Goal: Transaction & Acquisition: Purchase product/service

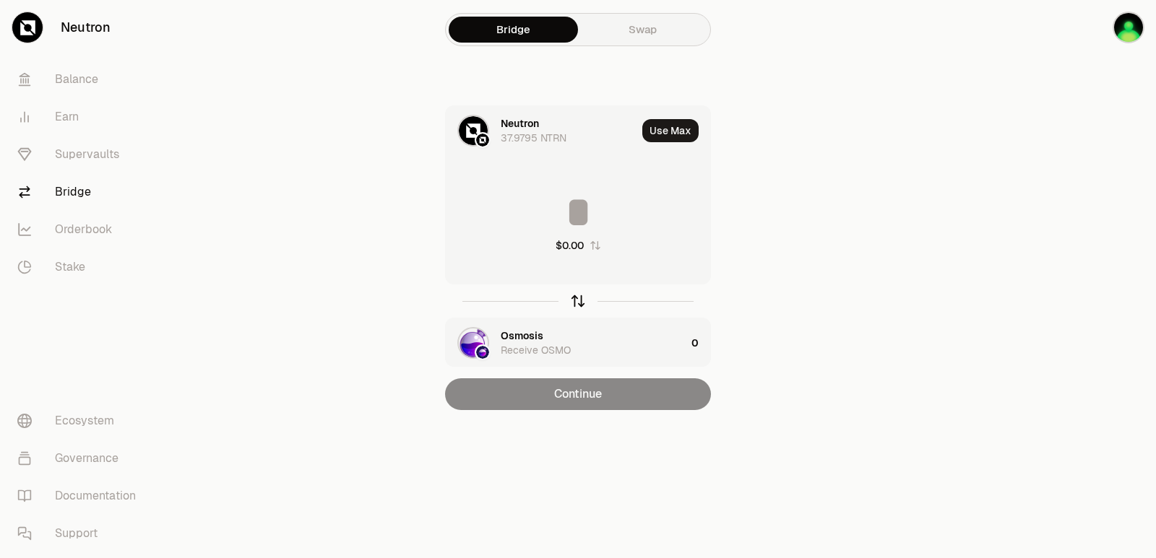
click at [574, 308] on icon "button" at bounding box center [578, 301] width 16 height 16
click at [504, 119] on div "Osmosis" at bounding box center [522, 123] width 43 height 14
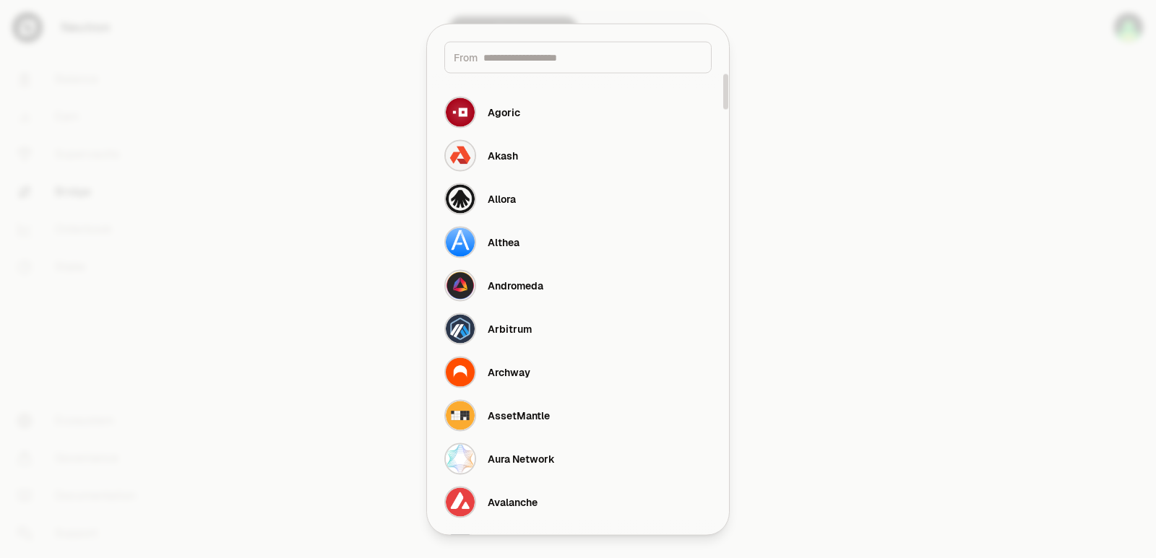
click at [511, 59] on input at bounding box center [592, 57] width 219 height 14
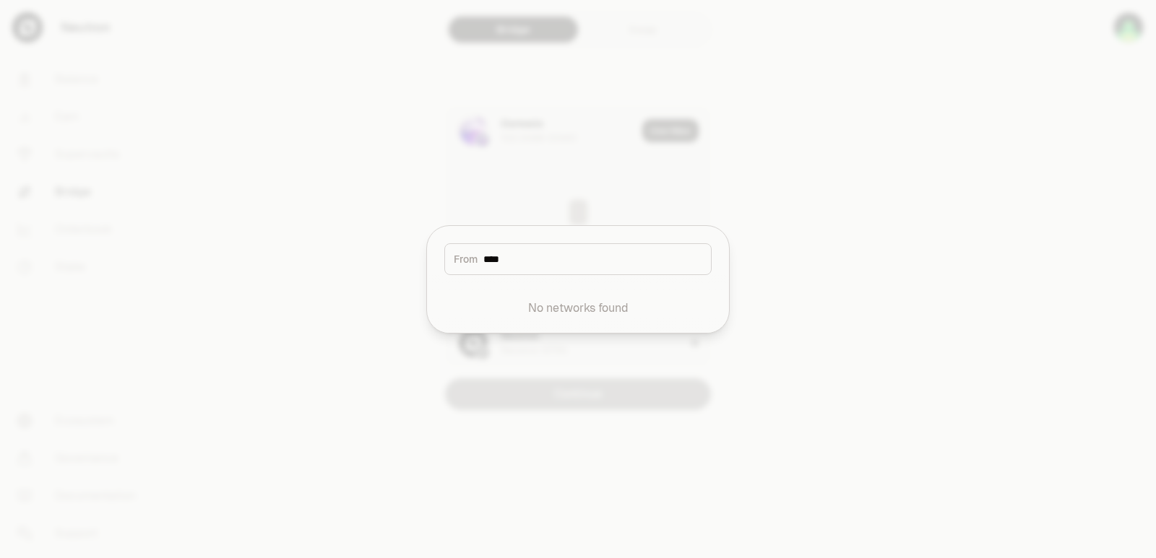
type input "****"
click at [517, 205] on div at bounding box center [578, 279] width 1156 height 558
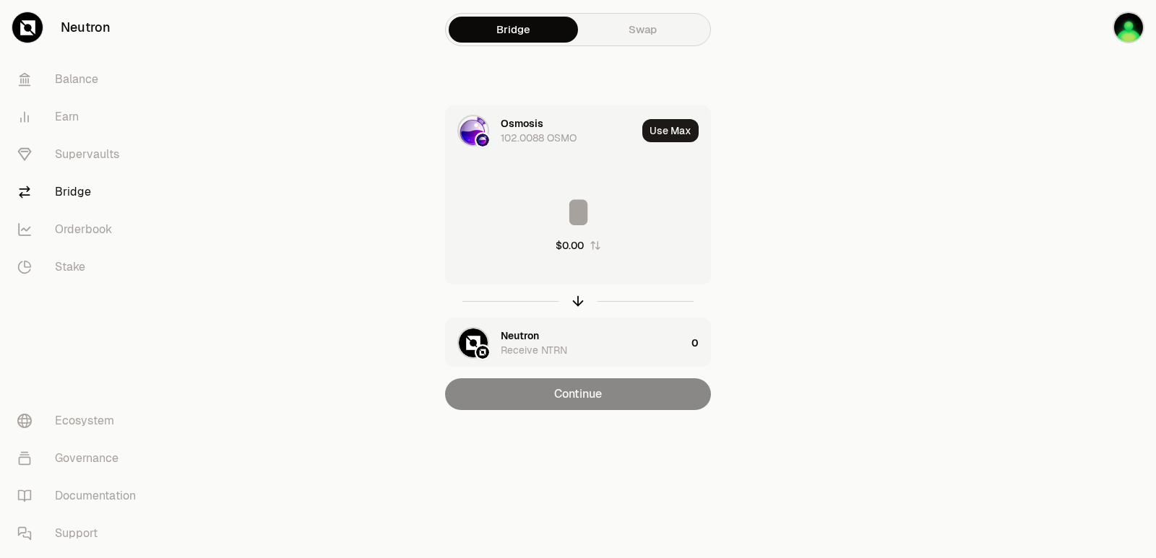
click at [544, 125] on div "Osmosis 102.0088 OSMO" at bounding box center [569, 130] width 136 height 29
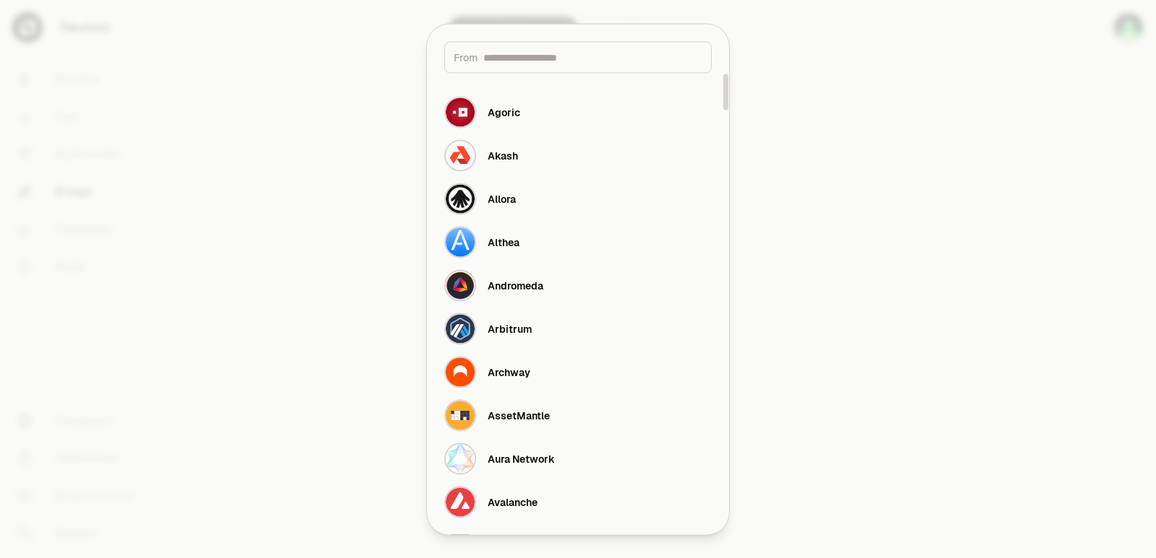
click at [545, 61] on input at bounding box center [592, 57] width 219 height 14
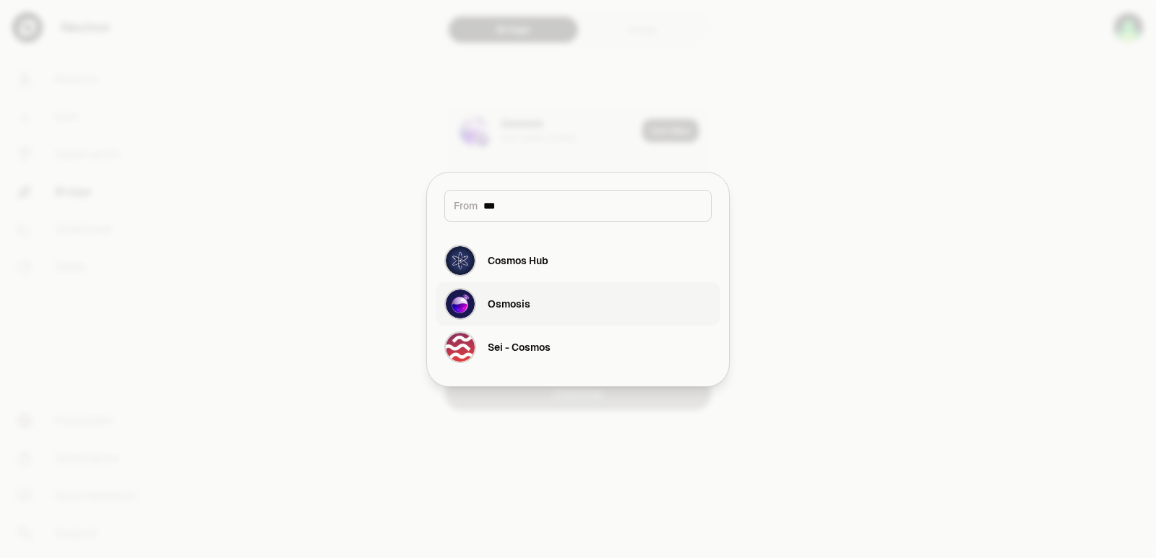
type input "***"
click at [522, 303] on div "Osmosis" at bounding box center [509, 304] width 43 height 14
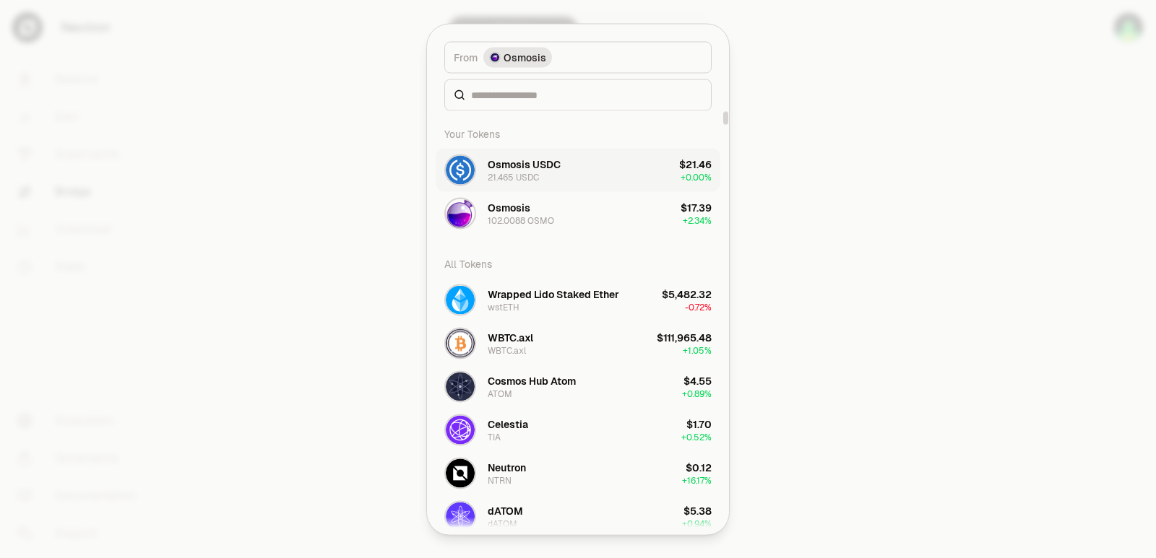
click at [502, 171] on div "21.465 USDC" at bounding box center [513, 177] width 51 height 12
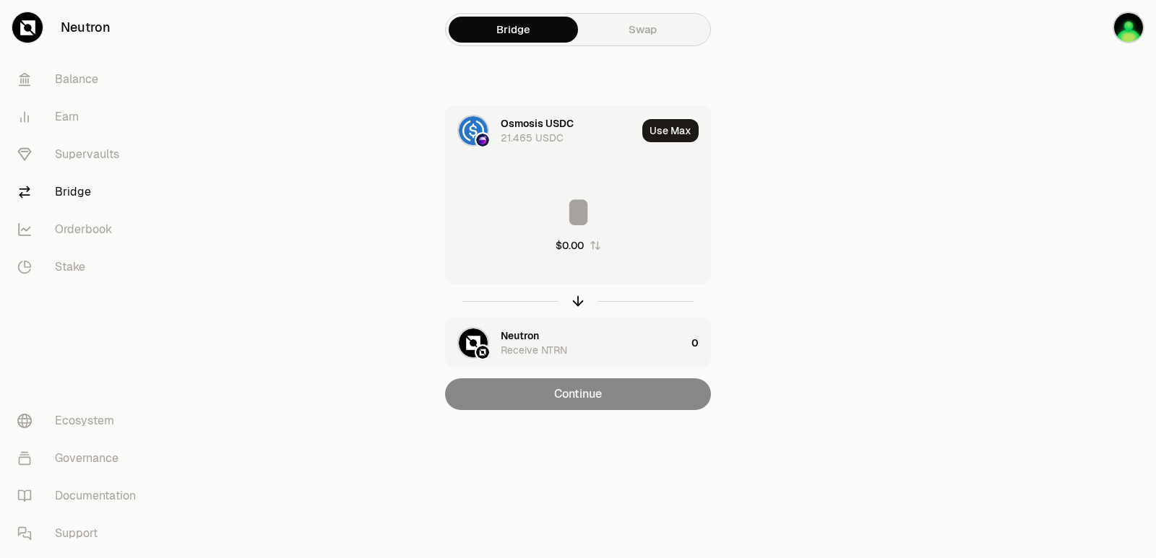
click at [522, 337] on div "Neutron" at bounding box center [520, 336] width 38 height 14
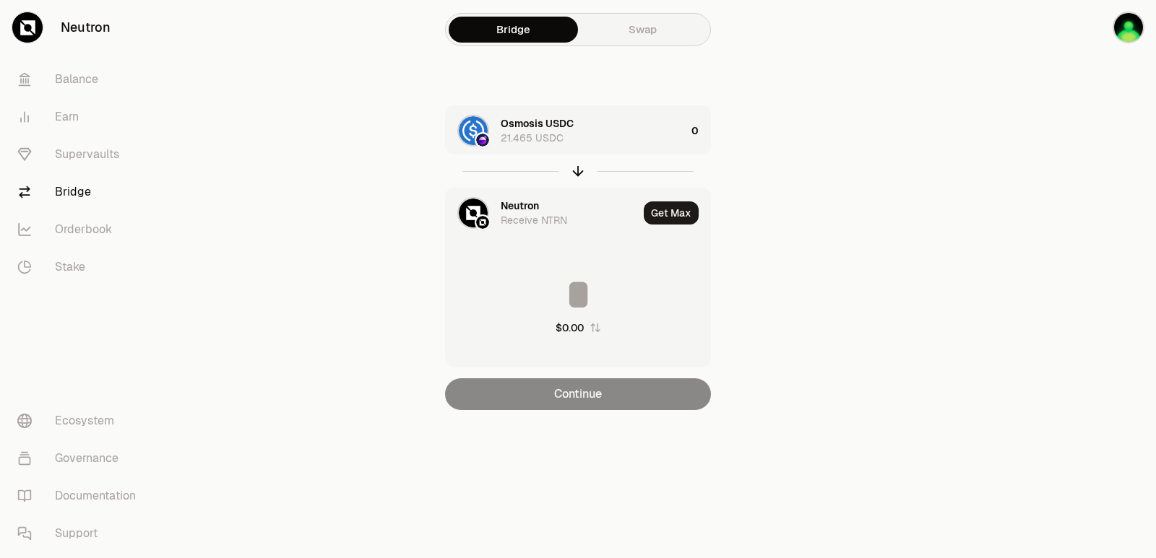
click at [627, 139] on div "Osmosis USDC 21.465 USDC" at bounding box center [593, 130] width 185 height 29
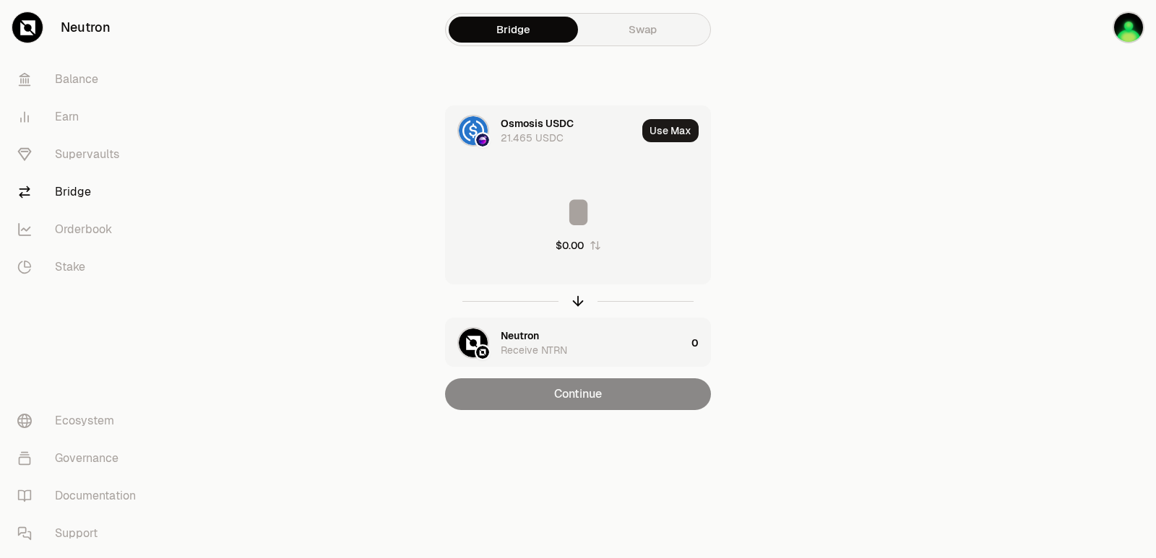
click at [542, 201] on input at bounding box center [578, 212] width 264 height 43
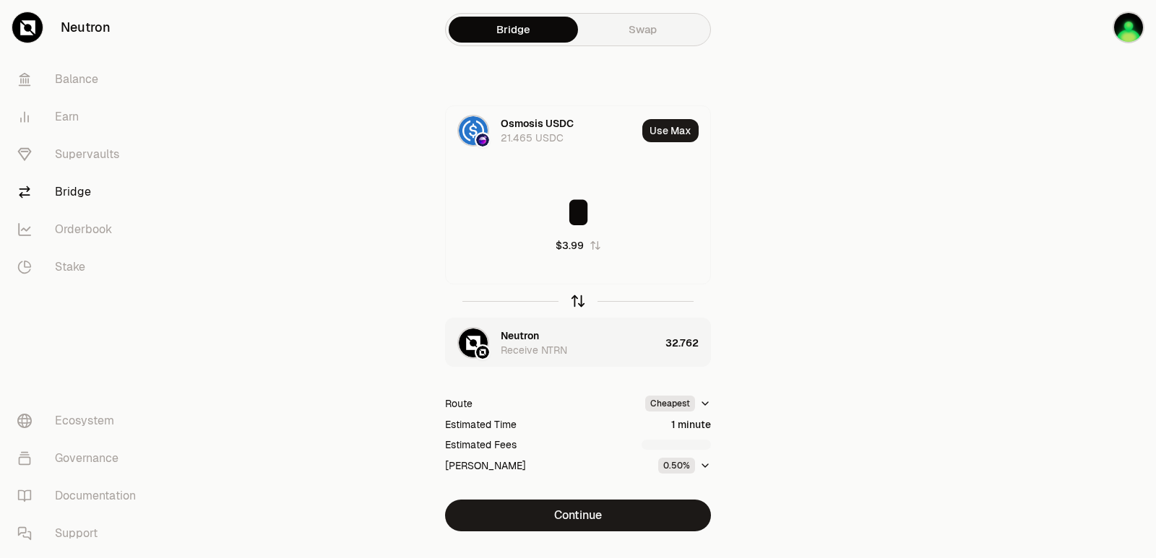
type input "*"
click at [576, 300] on icon "button" at bounding box center [578, 301] width 16 height 16
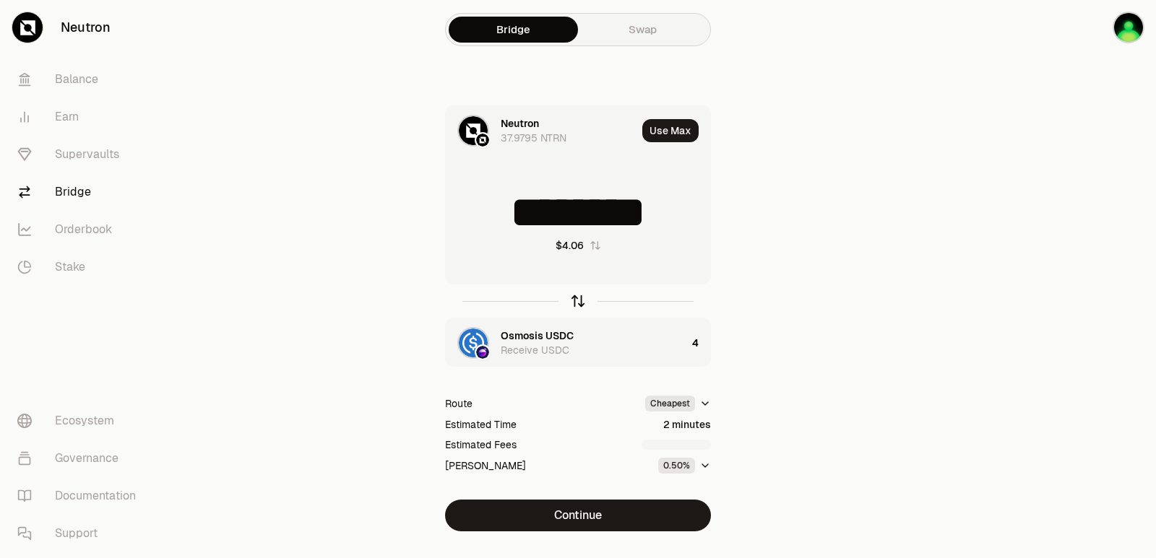
click at [571, 298] on icon "button" at bounding box center [578, 301] width 16 height 16
type input "*"
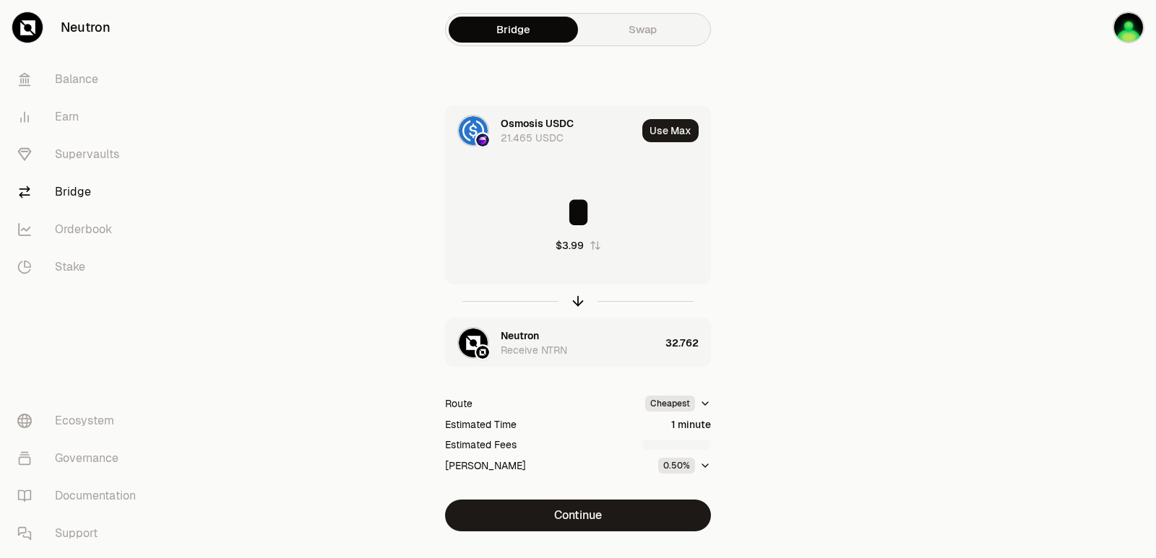
click at [502, 332] on div "Neutron" at bounding box center [520, 336] width 38 height 14
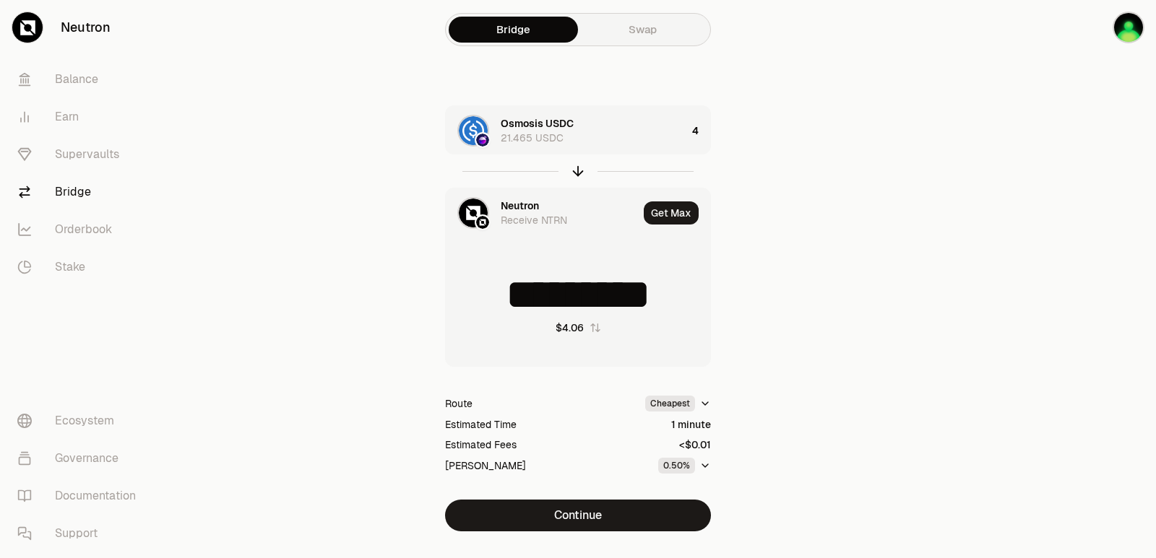
click at [522, 204] on div "Neutron" at bounding box center [520, 206] width 38 height 14
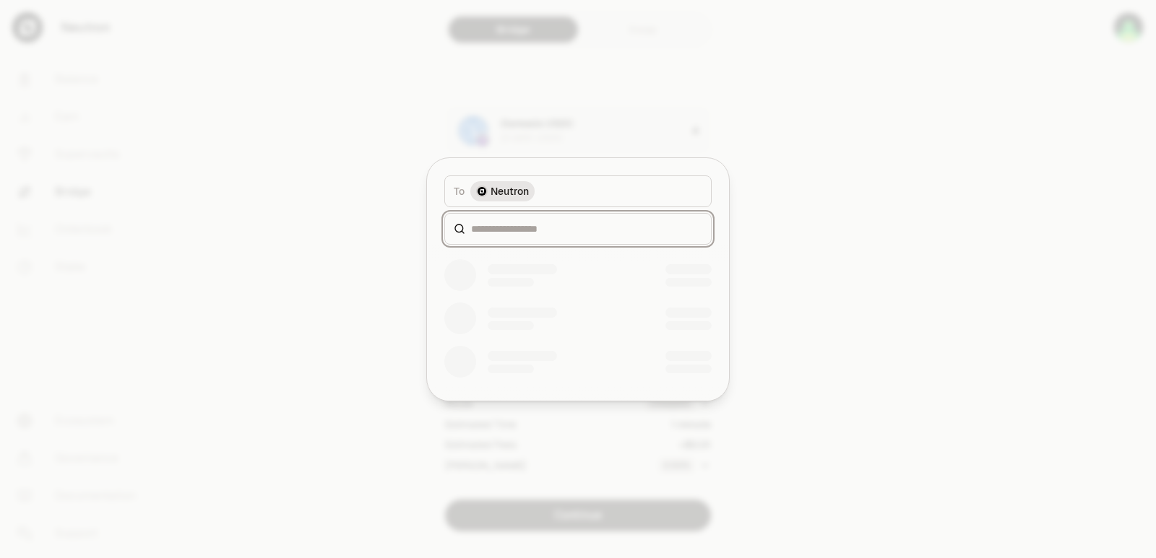
click at [517, 234] on input at bounding box center [586, 229] width 231 height 14
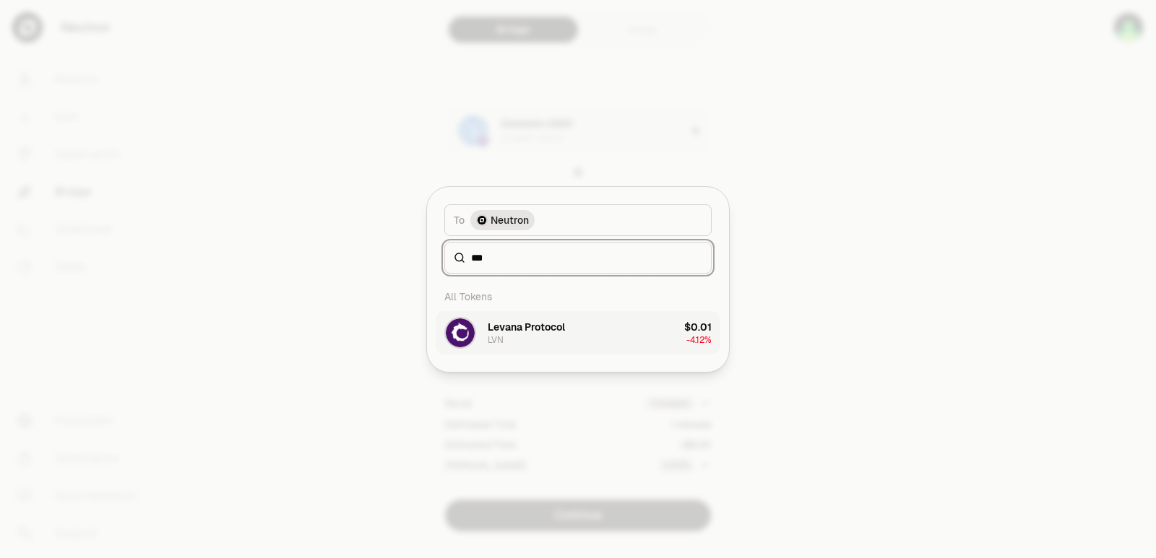
type input "***"
click at [505, 333] on div "Levana Protocol" at bounding box center [526, 327] width 77 height 14
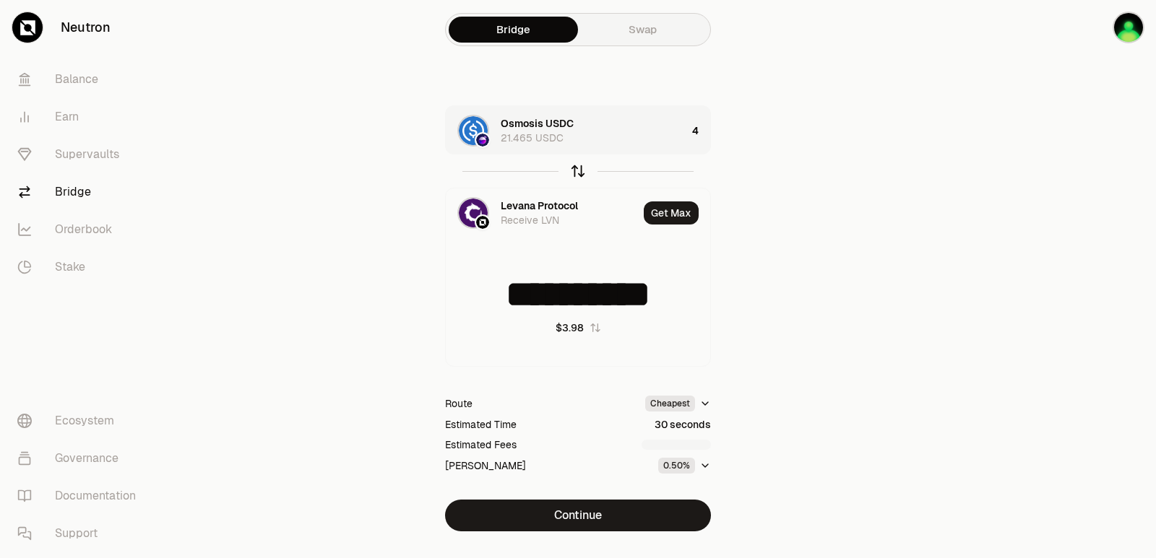
click at [579, 176] on icon "button" at bounding box center [578, 171] width 16 height 16
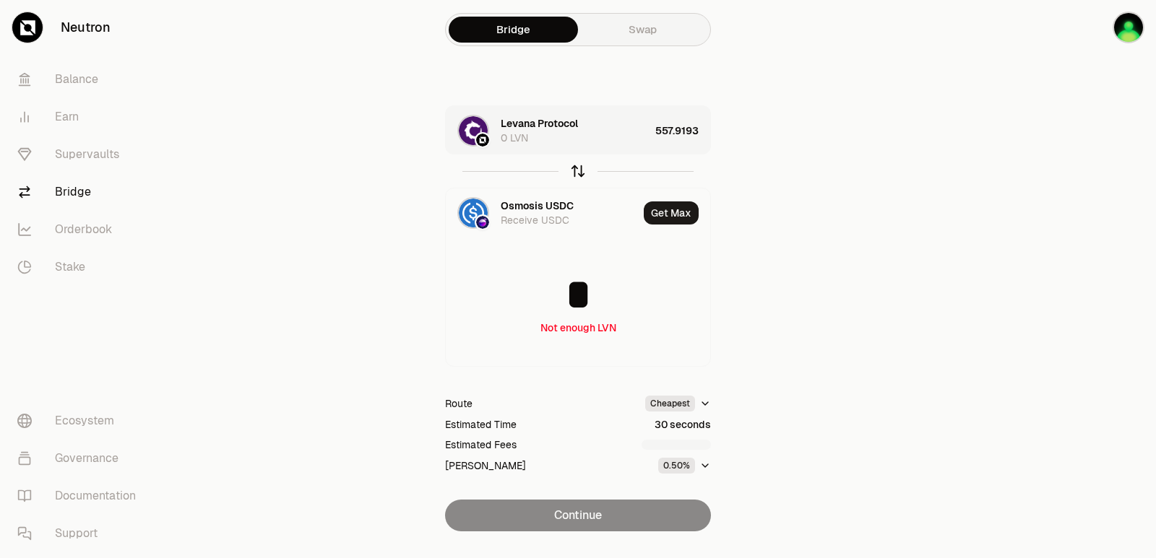
click at [578, 175] on icon "button" at bounding box center [578, 171] width 0 height 9
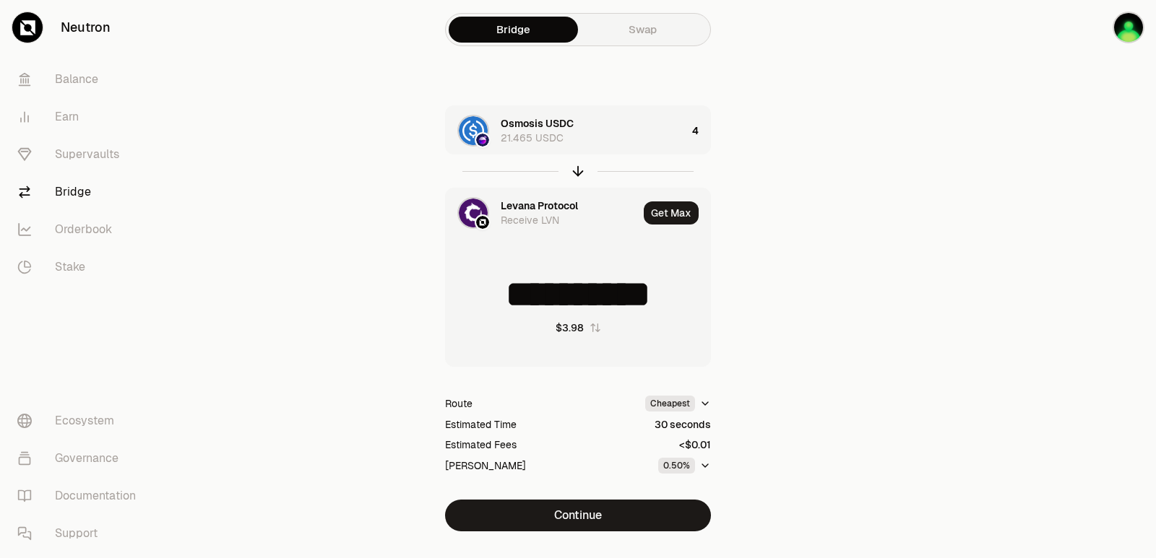
click at [541, 207] on div "Levana Protocol" at bounding box center [539, 206] width 77 height 14
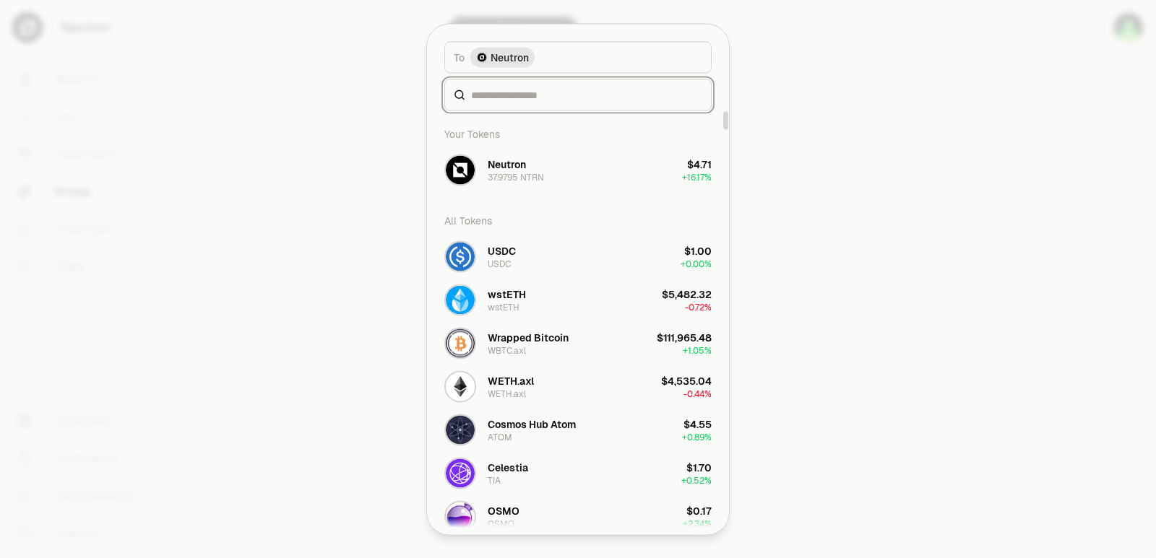
click at [525, 95] on input at bounding box center [586, 94] width 231 height 14
click at [797, 170] on div at bounding box center [578, 279] width 1156 height 558
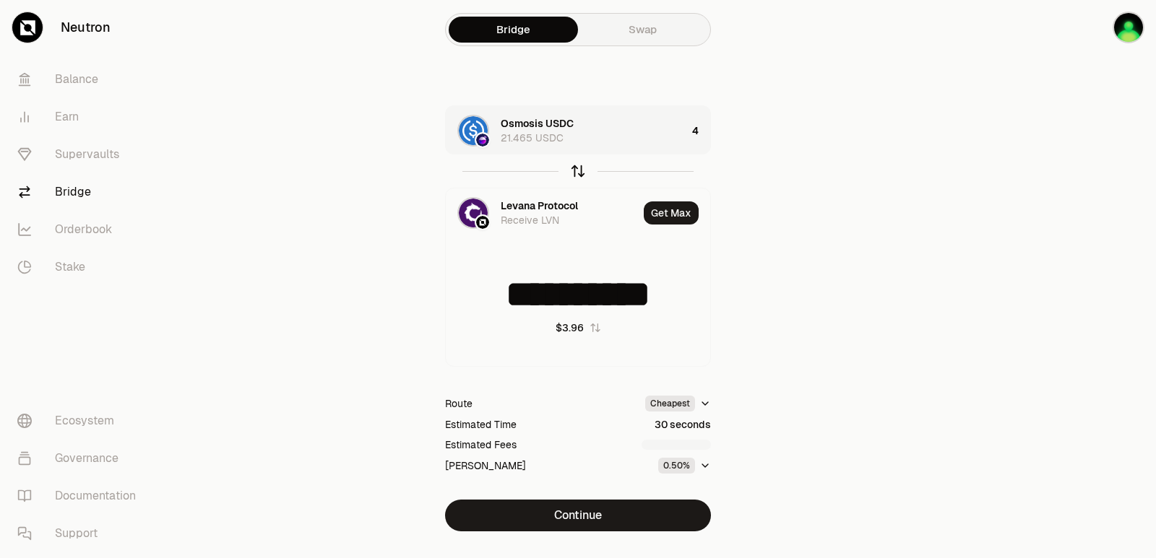
click at [571, 174] on icon "button" at bounding box center [578, 171] width 16 height 16
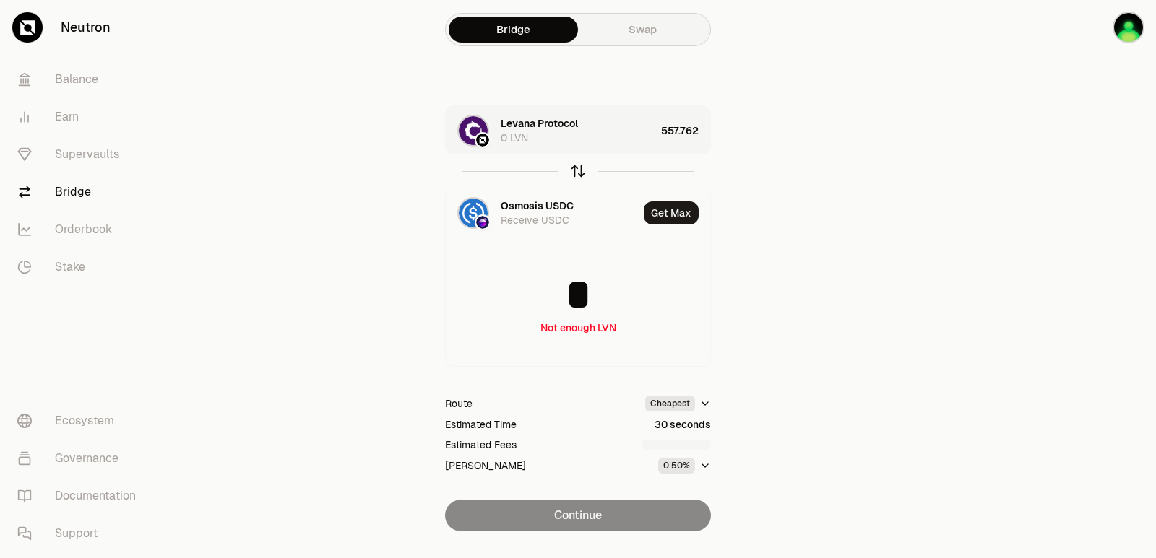
click at [571, 174] on icon "button" at bounding box center [578, 171] width 16 height 16
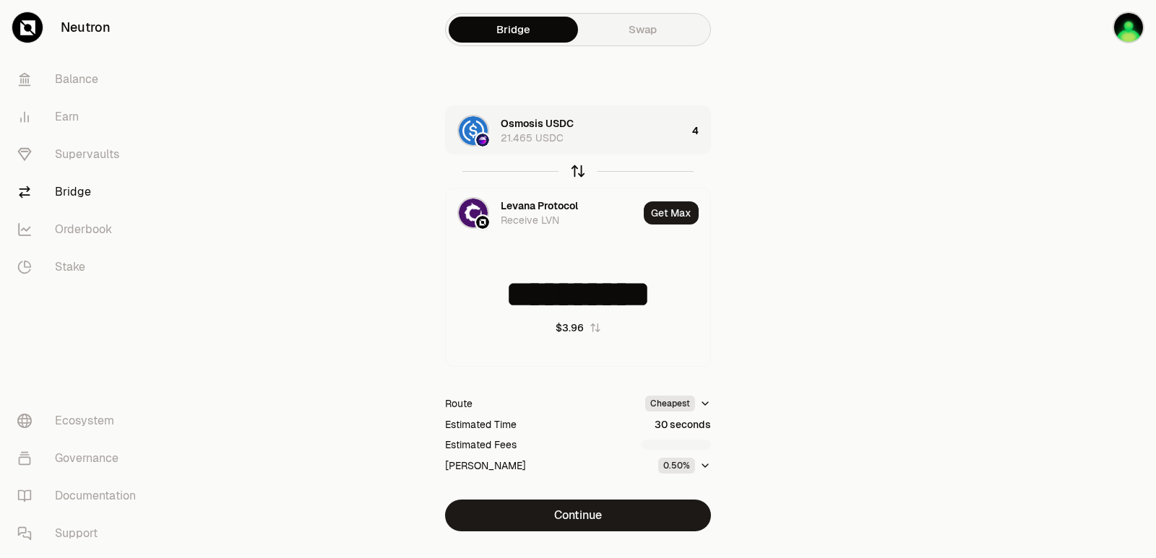
click at [571, 174] on icon "button" at bounding box center [578, 171] width 16 height 16
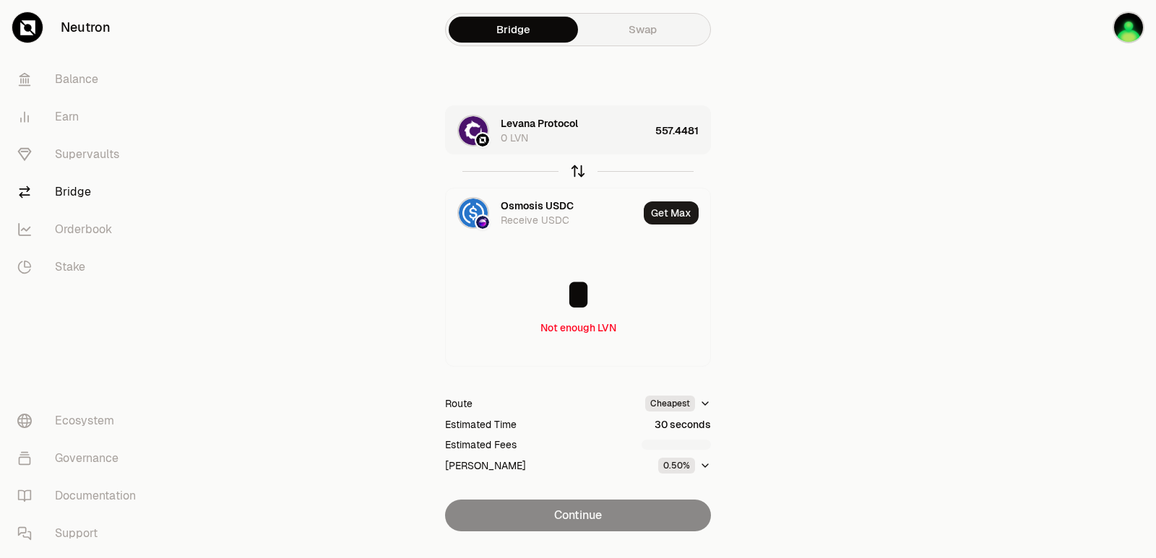
click at [571, 174] on icon "button" at bounding box center [578, 171] width 16 height 16
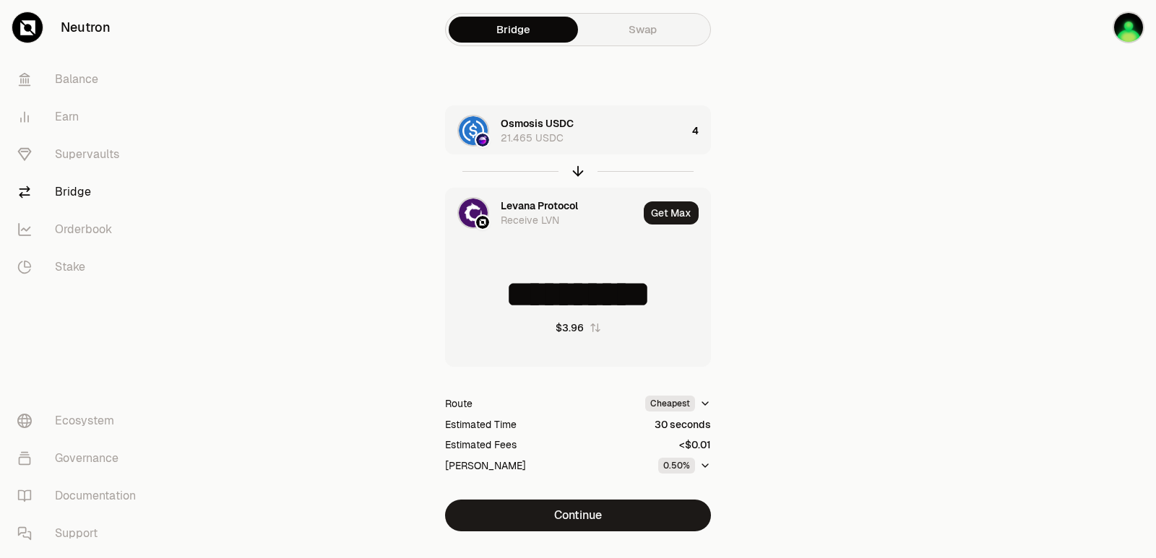
click at [553, 197] on div "Levana Protocol Receive LVN" at bounding box center [542, 213] width 192 height 49
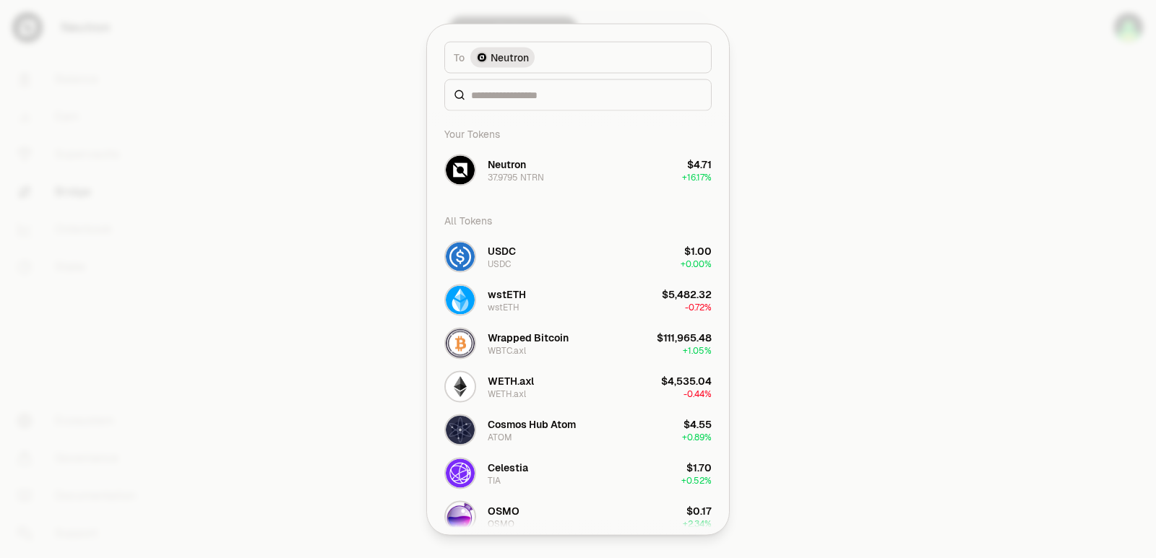
type input "**********"
click at [528, 95] on input at bounding box center [586, 94] width 231 height 14
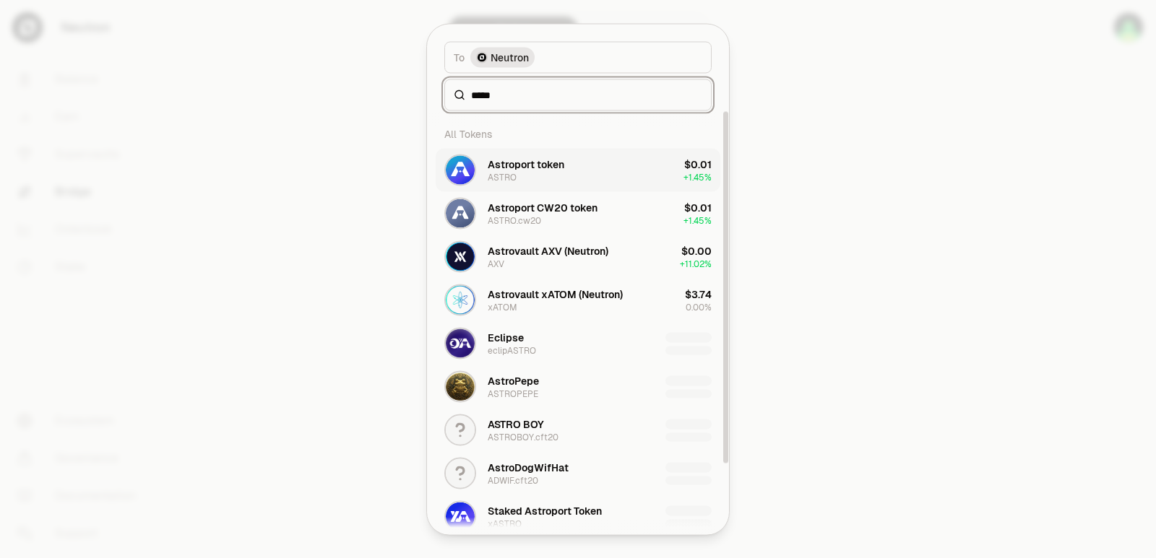
type input "*****"
click at [537, 170] on div "Astroport token" at bounding box center [526, 164] width 77 height 14
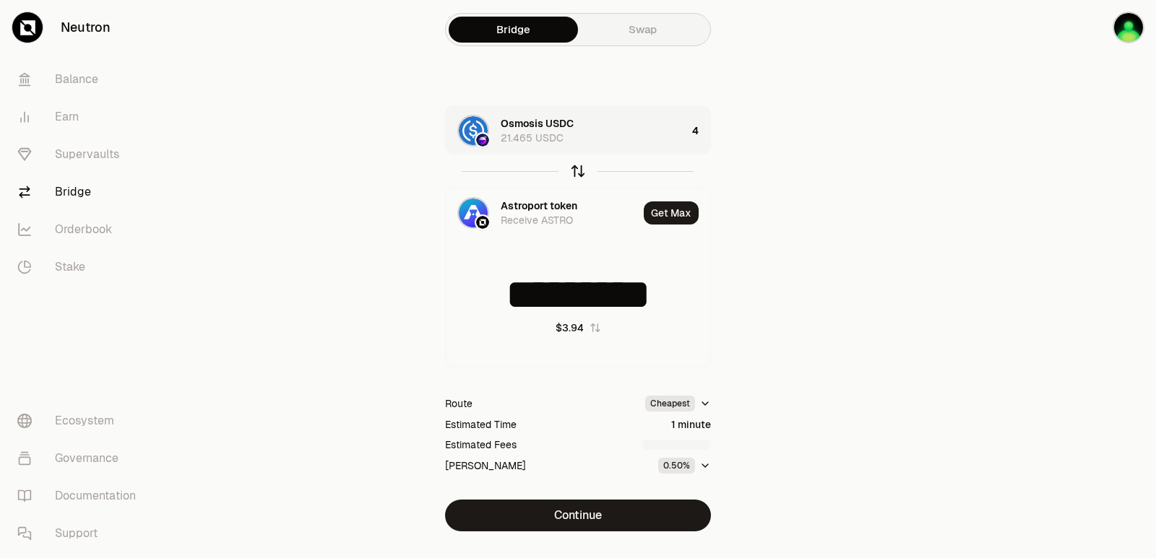
click at [574, 169] on icon "button" at bounding box center [578, 171] width 16 height 16
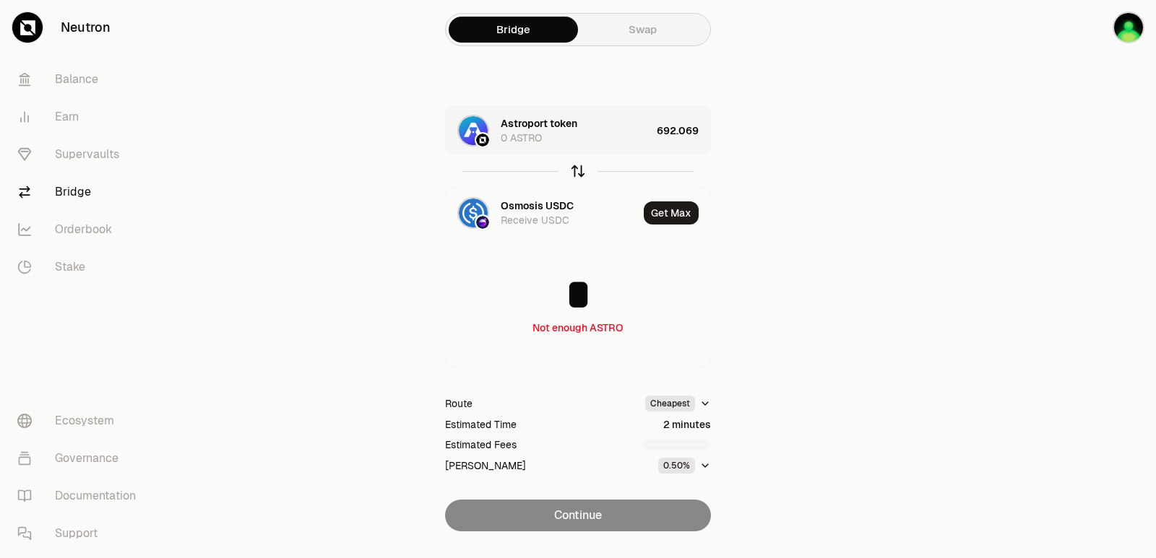
click at [574, 169] on icon "button" at bounding box center [578, 171] width 16 height 16
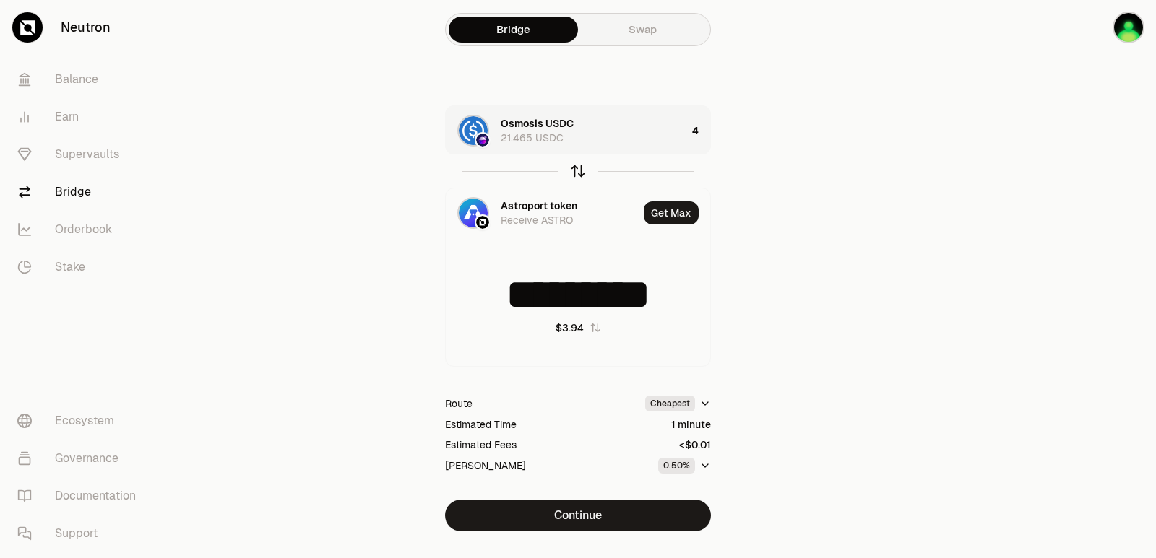
click at [574, 169] on icon "button" at bounding box center [578, 171] width 16 height 16
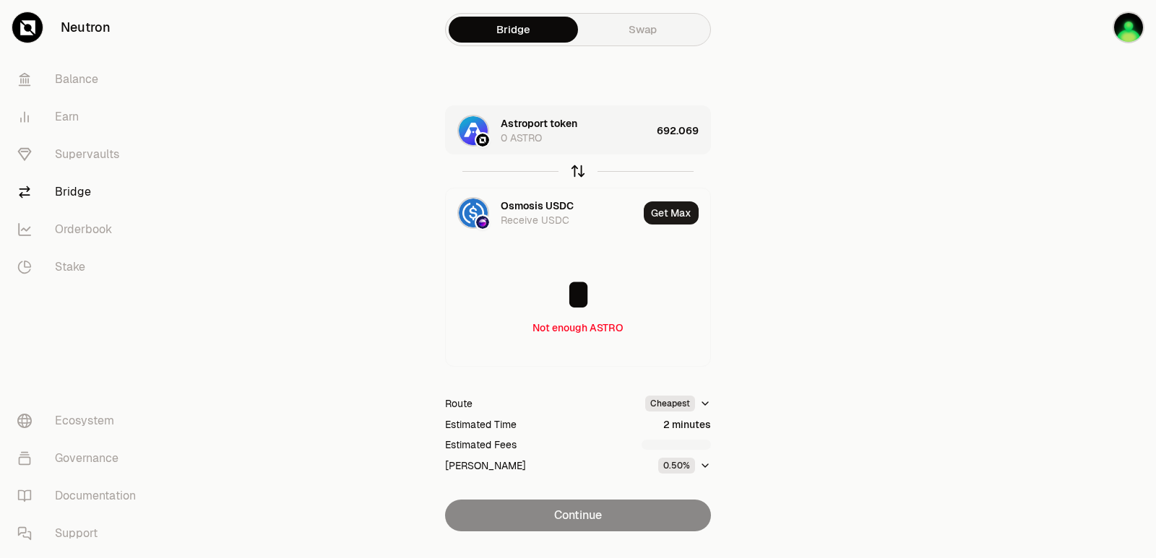
click at [574, 169] on icon "button" at bounding box center [578, 171] width 16 height 16
type input "*********"
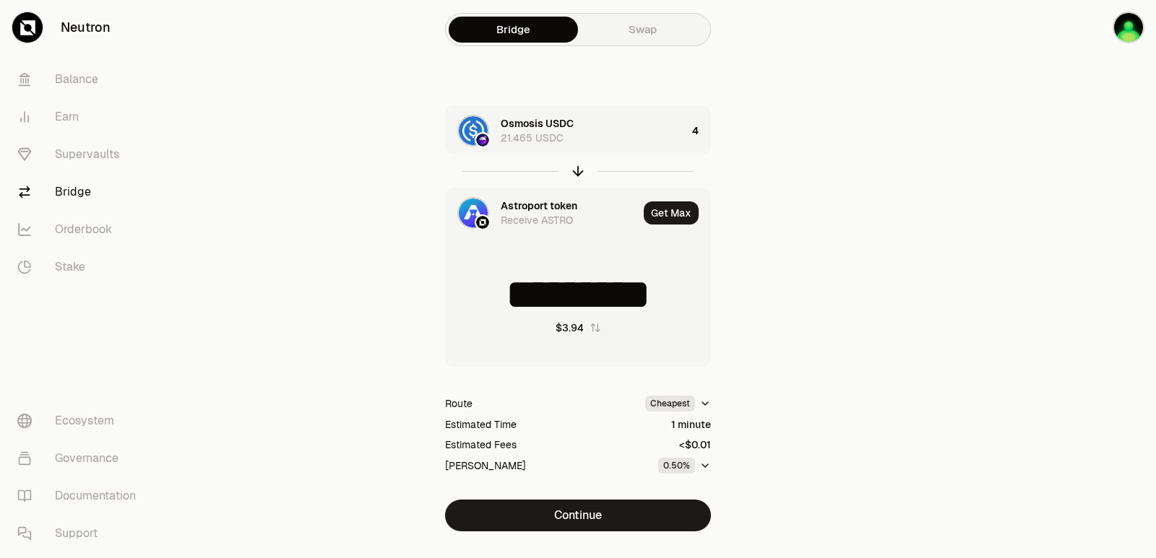
click at [515, 204] on div "Astroport token" at bounding box center [539, 206] width 77 height 14
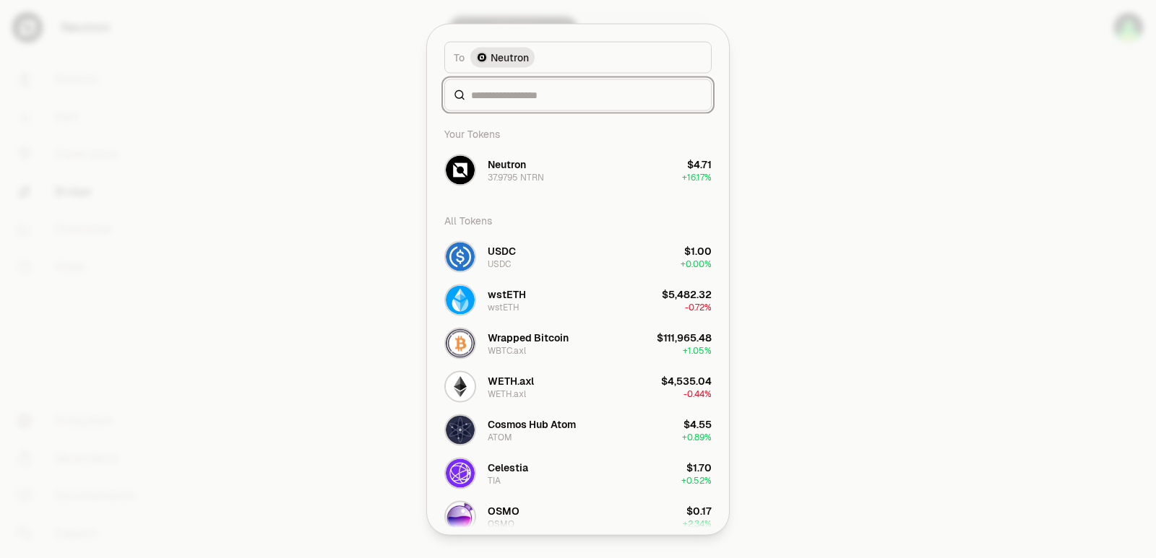
click at [517, 92] on input at bounding box center [586, 94] width 231 height 14
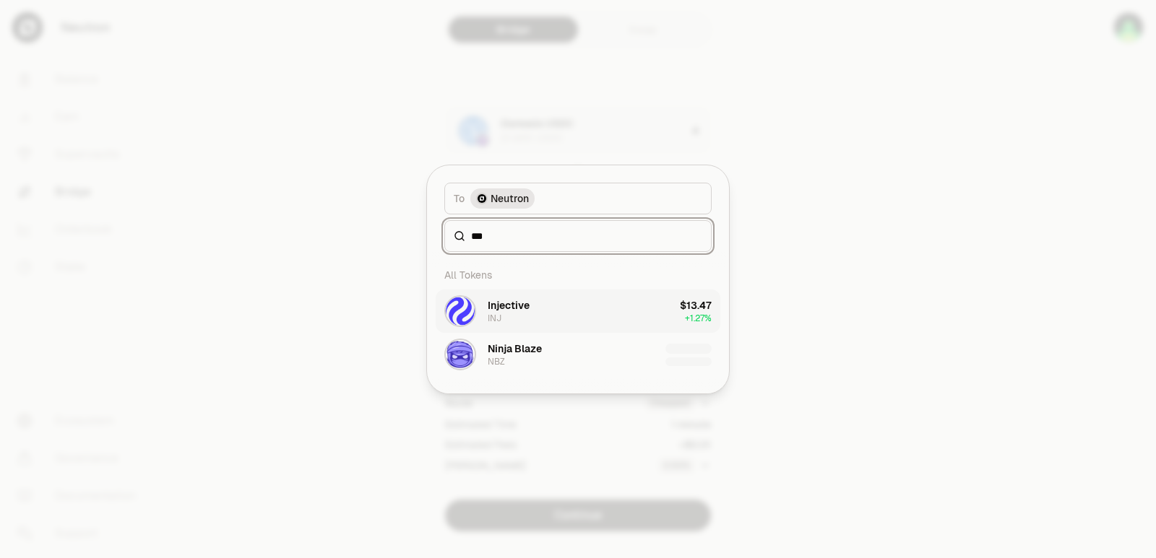
type input "***"
click at [527, 312] on div "Injective" at bounding box center [509, 305] width 42 height 14
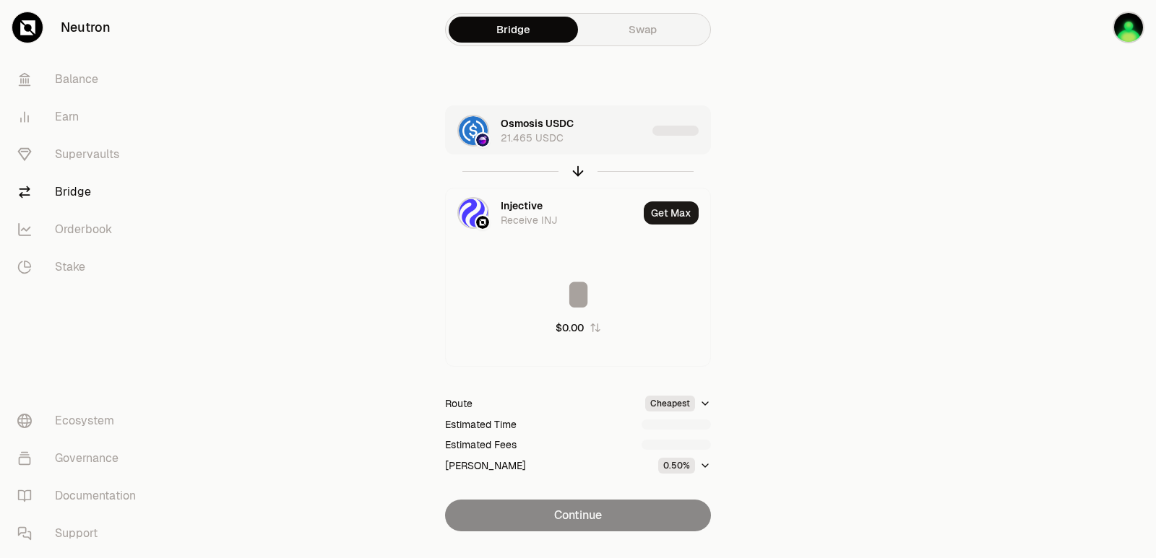
click at [623, 122] on div "Osmosis USDC 21.465 USDC" at bounding box center [574, 130] width 146 height 29
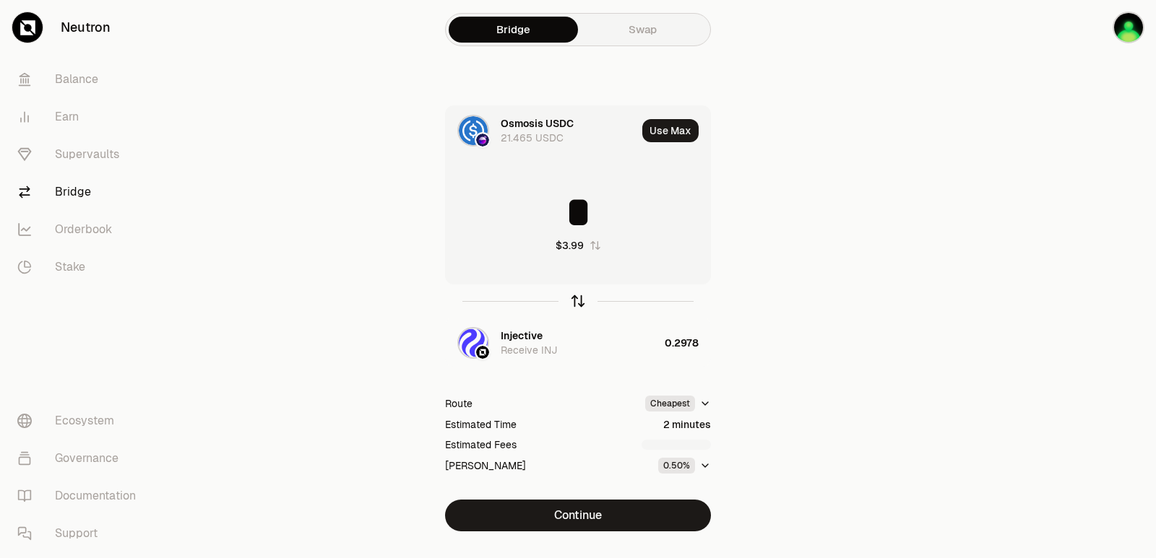
click at [580, 298] on icon "button" at bounding box center [578, 299] width 9 height 4
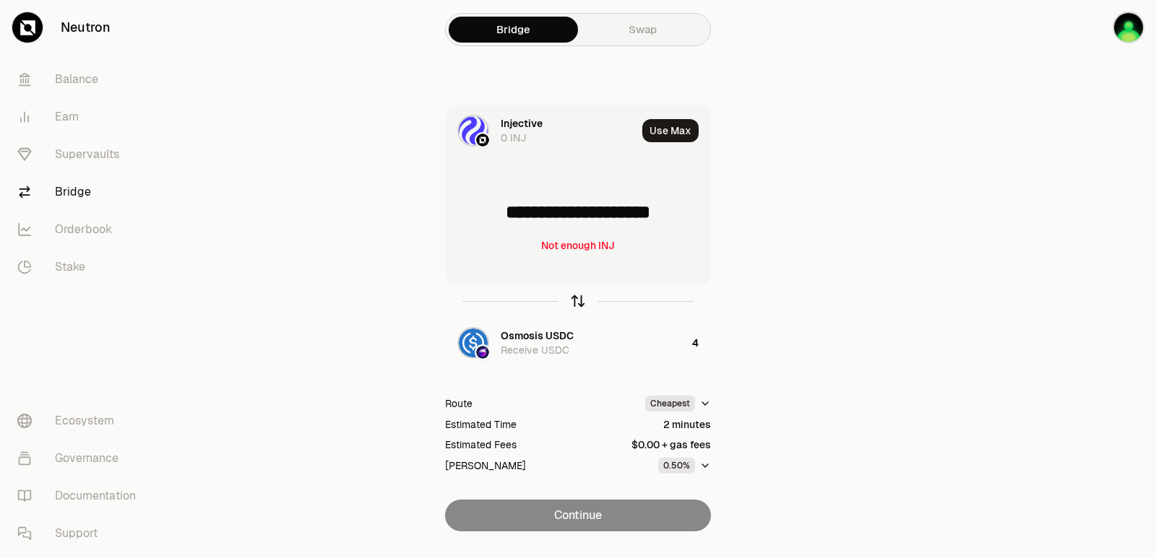
click at [580, 298] on icon "button" at bounding box center [578, 299] width 9 height 4
type input "*"
